Goal: Transaction & Acquisition: Obtain resource

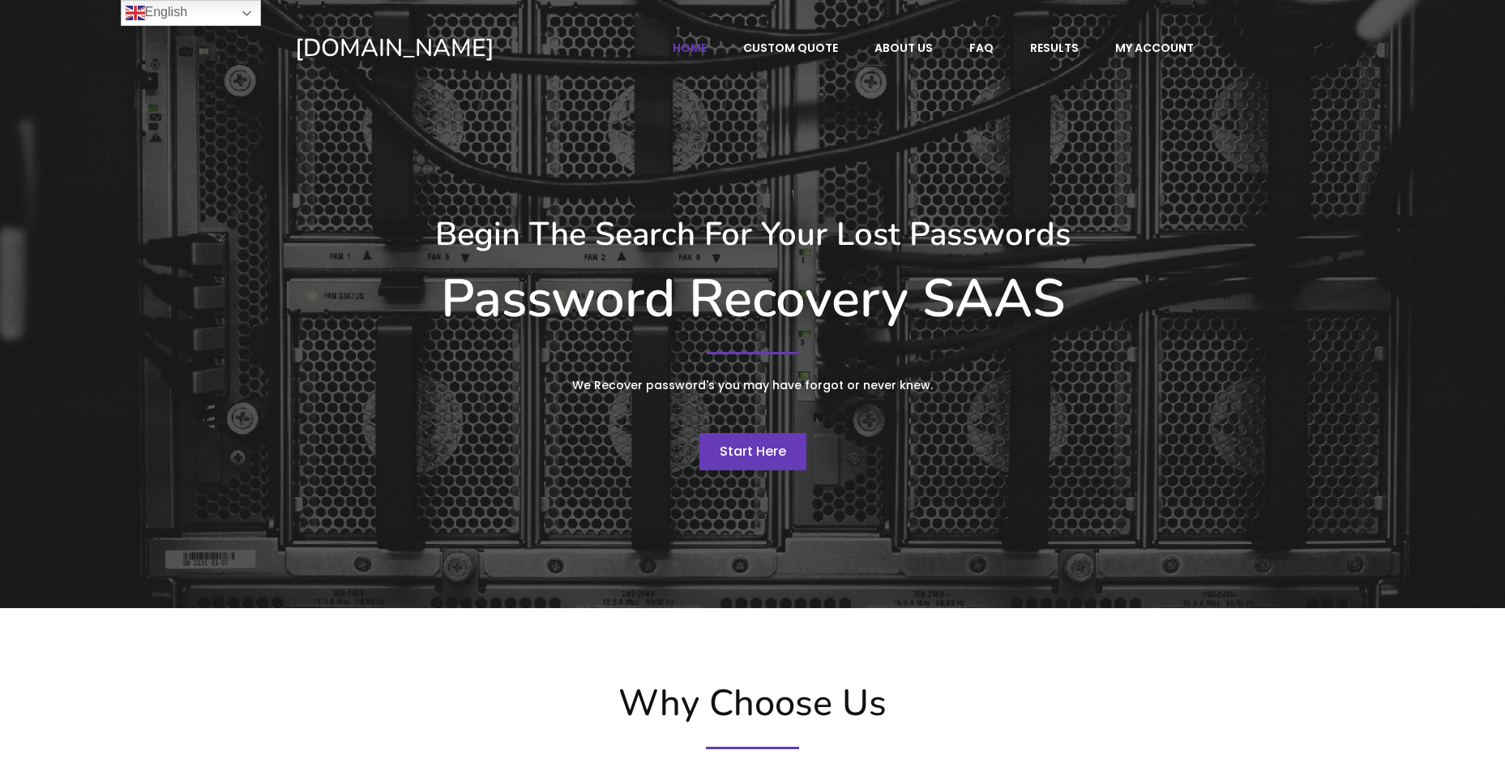
click at [745, 442] on span "Start Here" at bounding box center [753, 451] width 66 height 19
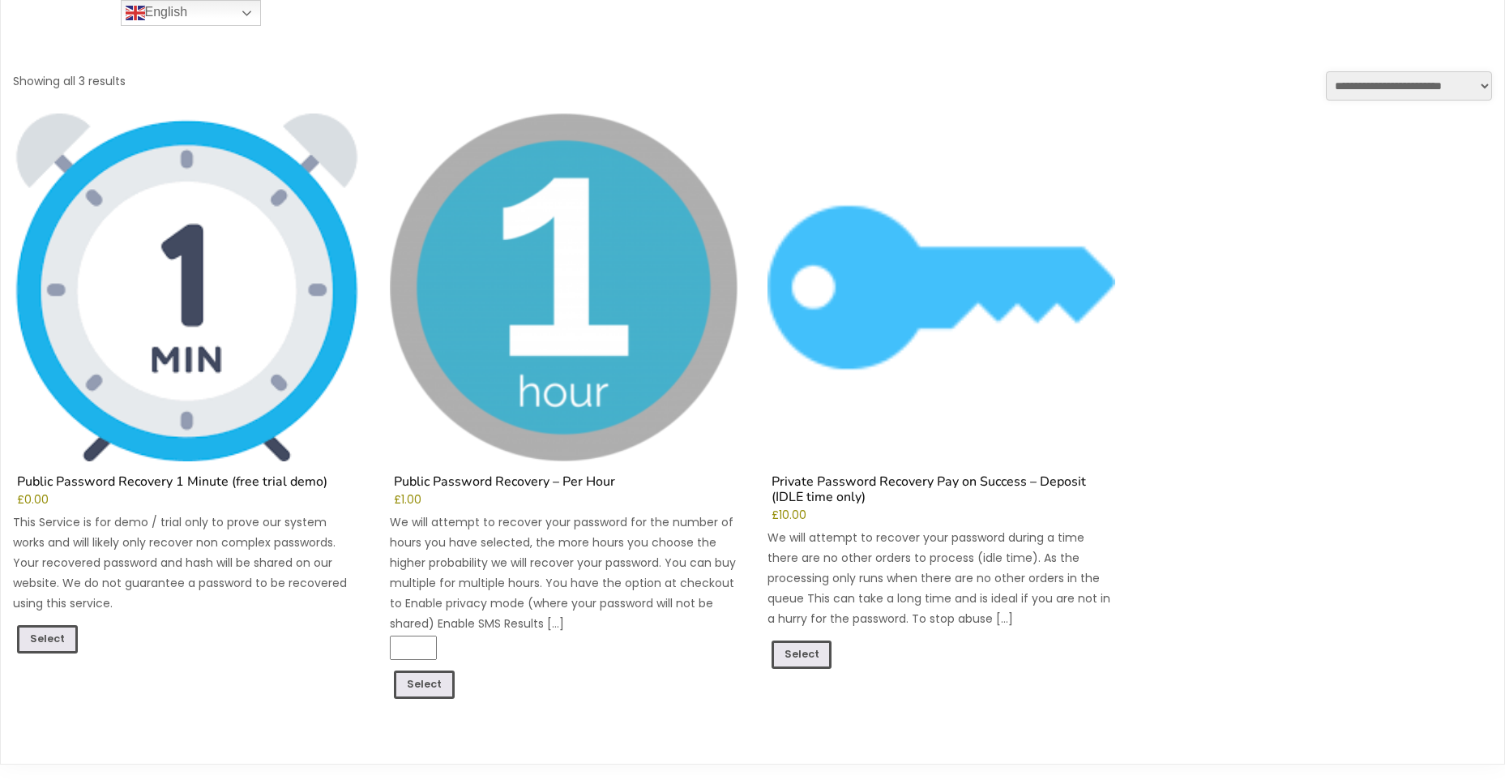
scroll to position [324, 0]
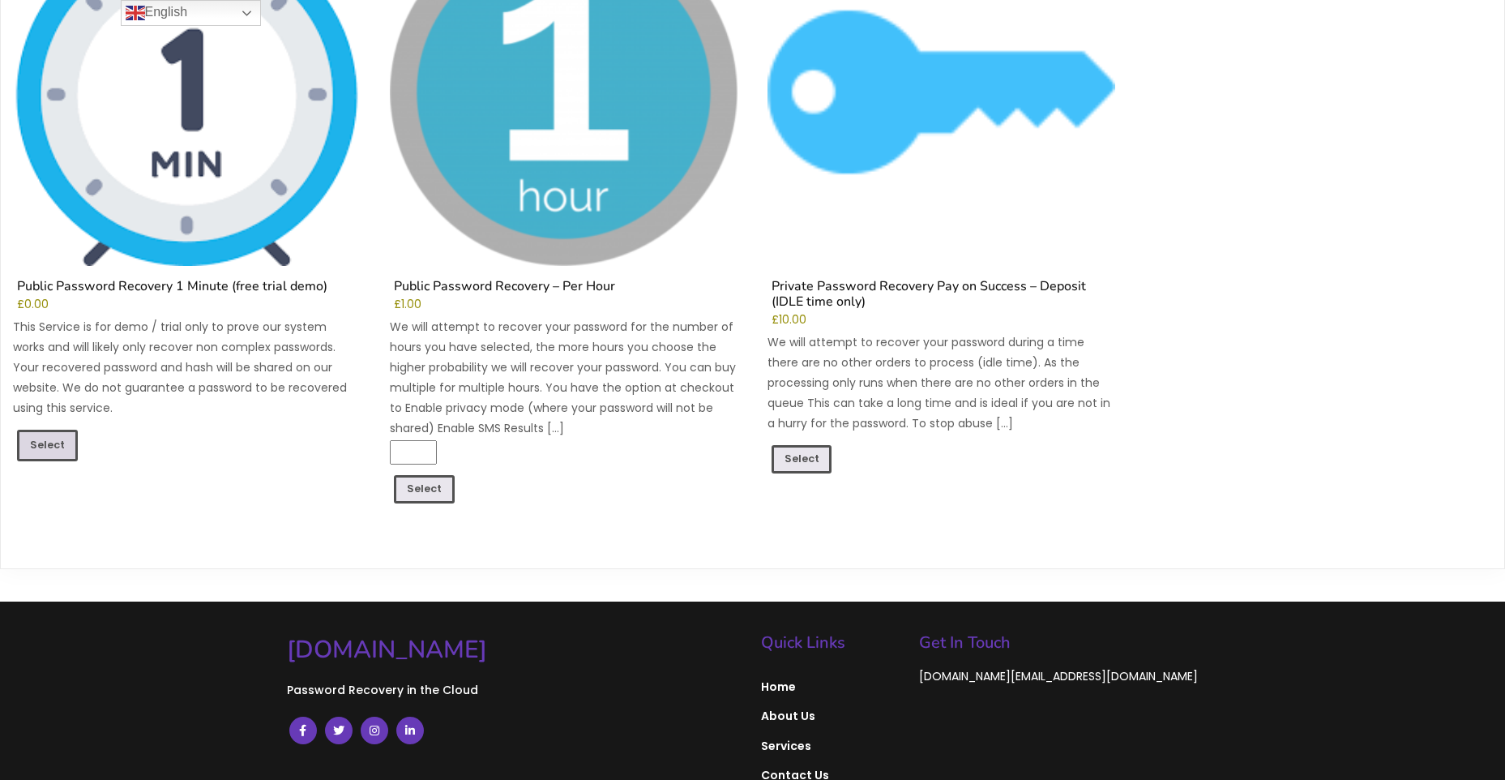
click at [42, 439] on link "Select" at bounding box center [47, 444] width 61 height 31
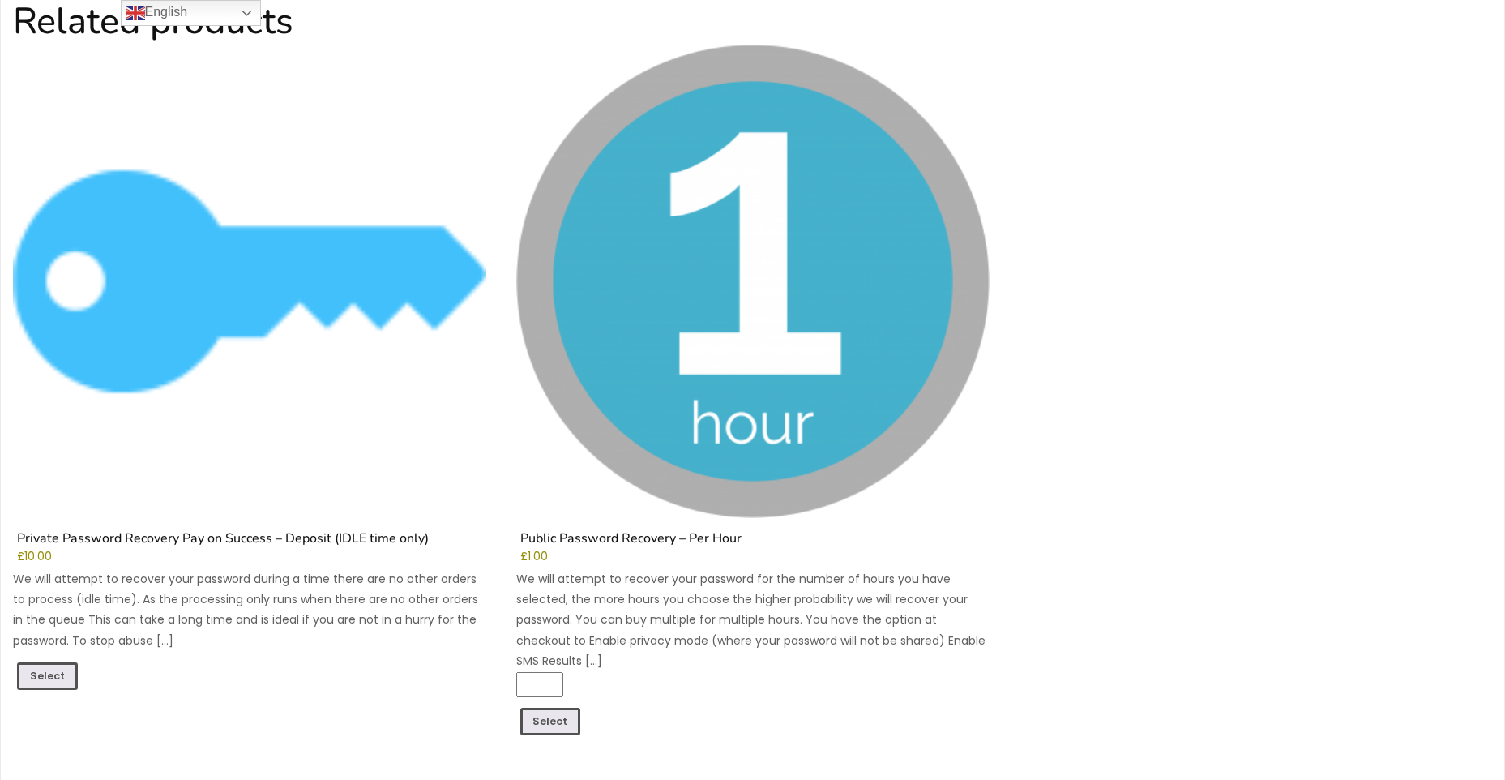
scroll to position [972, 0]
